Goal: Find contact information: Find contact information

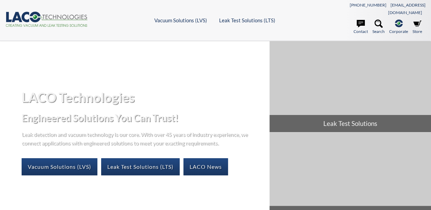
select select "Language Translate Widget"
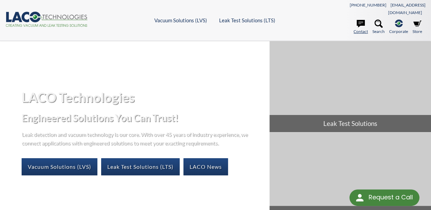
click at [357, 21] on link "Contact" at bounding box center [360, 27] width 14 height 15
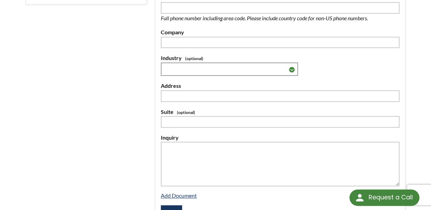
select select "Language Translate Widget"
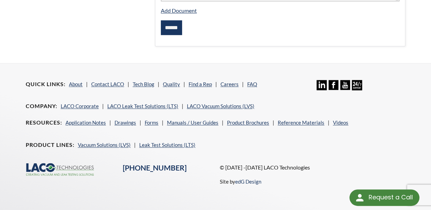
scroll to position [345, 0]
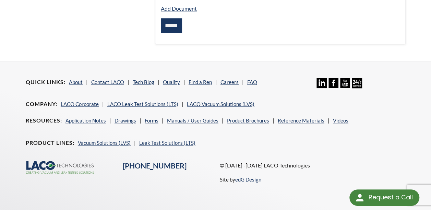
click at [80, 163] on icon at bounding box center [74, 165] width 37 height 4
